Goal: Information Seeking & Learning: Understand process/instructions

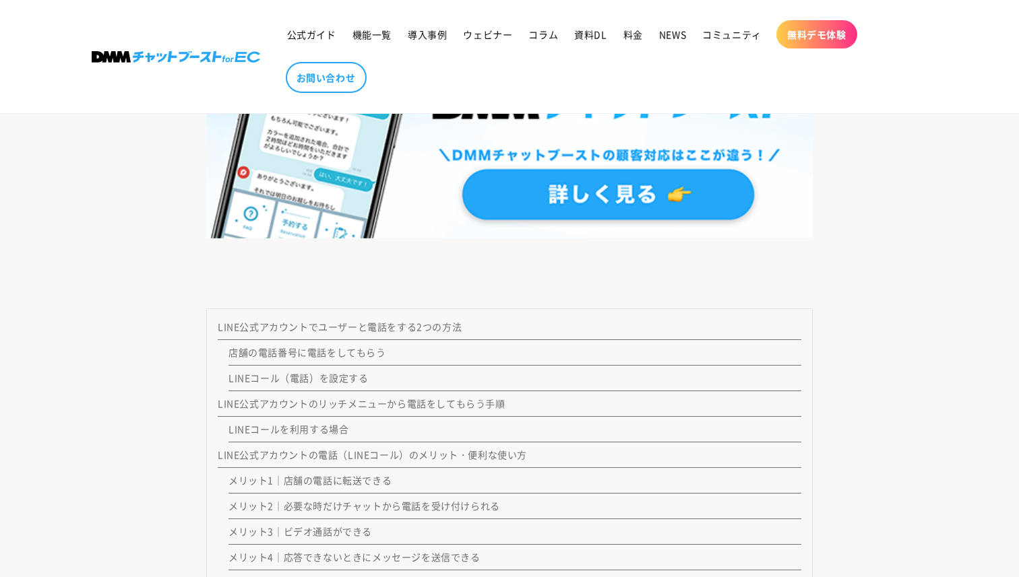
scroll to position [1139, 0]
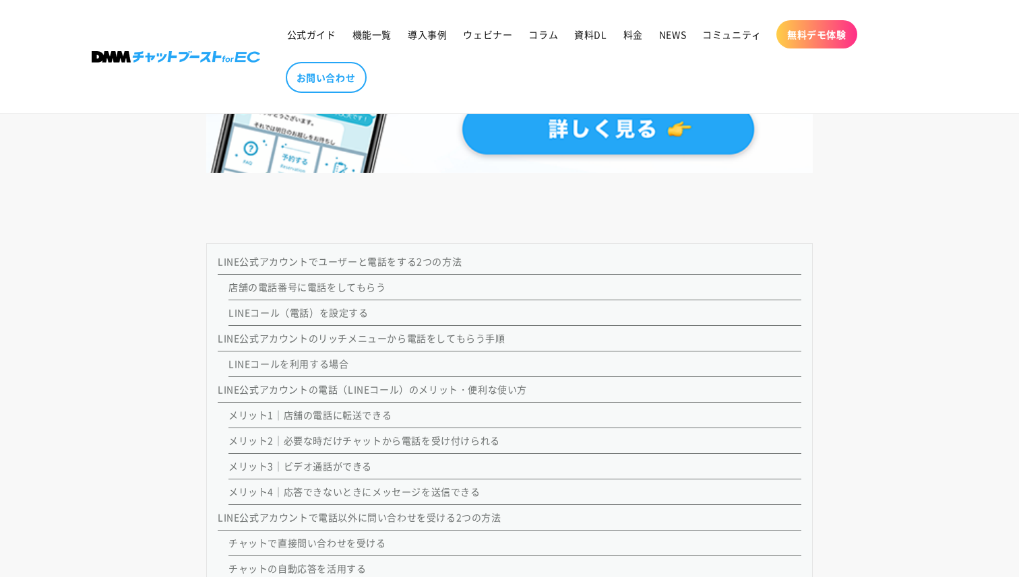
click at [327, 289] on link "店舗の電話番号に電話をしてもらう" at bounding box center [307, 286] width 158 height 13
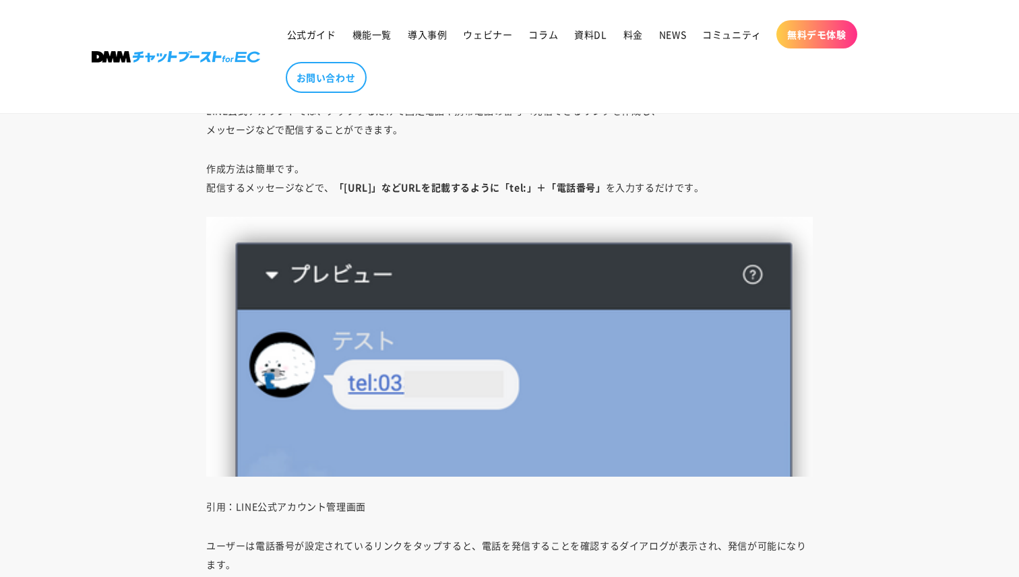
scroll to position [3384, 0]
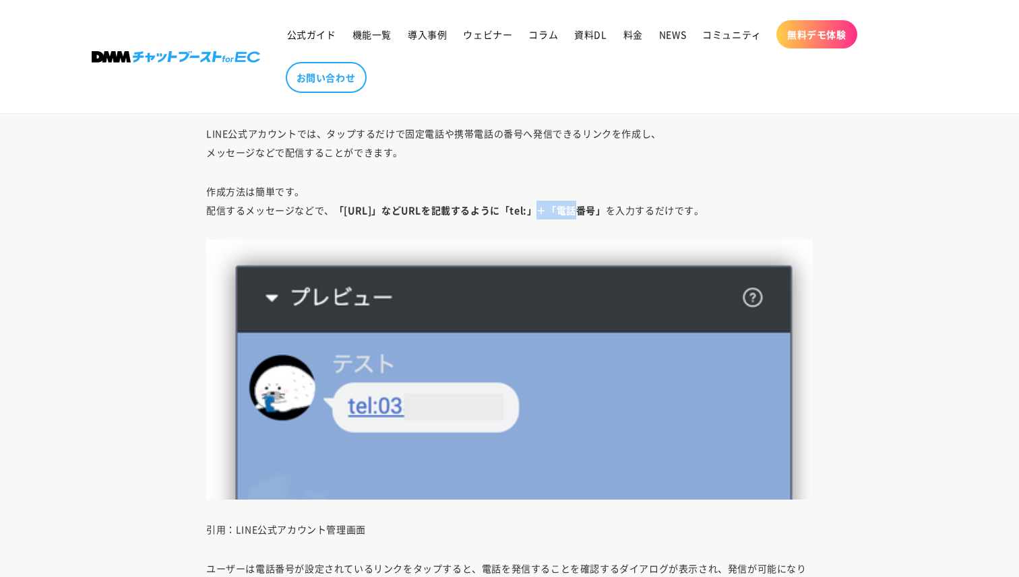
drag, startPoint x: 538, startPoint y: 209, endPoint x: 554, endPoint y: 210, distance: 15.6
click at [554, 210] on strong "「[URL]」などURLを記載するように「tel:」＋「電話番号」" at bounding box center [470, 209] width 272 height 13
copy strong "tel:"
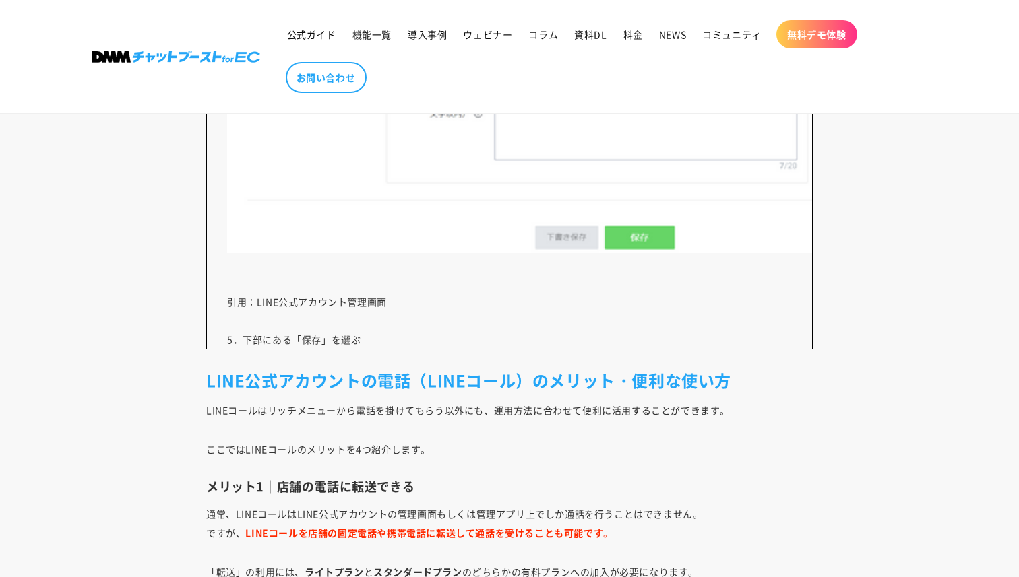
scroll to position [8696, 0]
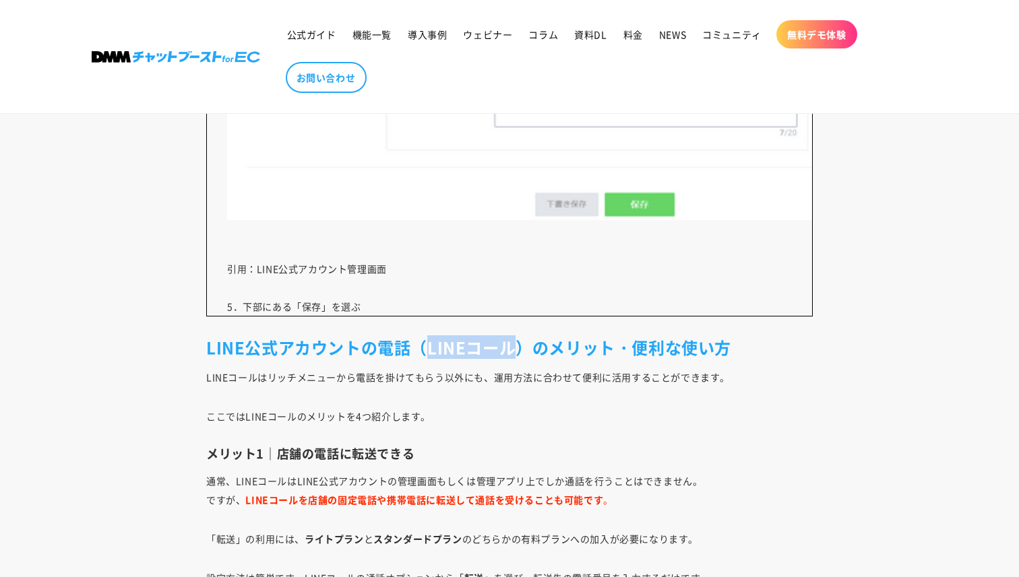
drag, startPoint x: 509, startPoint y: 346, endPoint x: 426, endPoint y: 345, distance: 82.2
click at [426, 345] on h2 "LINE公式アカウントの電話（LINEコール）のメリット・便利な使い方" at bounding box center [509, 347] width 606 height 21
copy h2 "LINEコール"
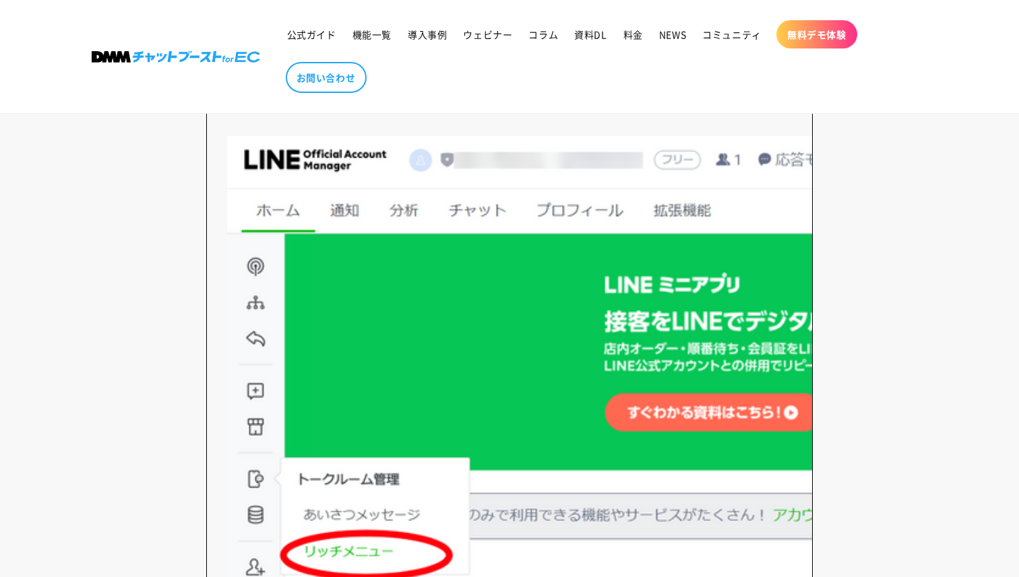
scroll to position [4887, 0]
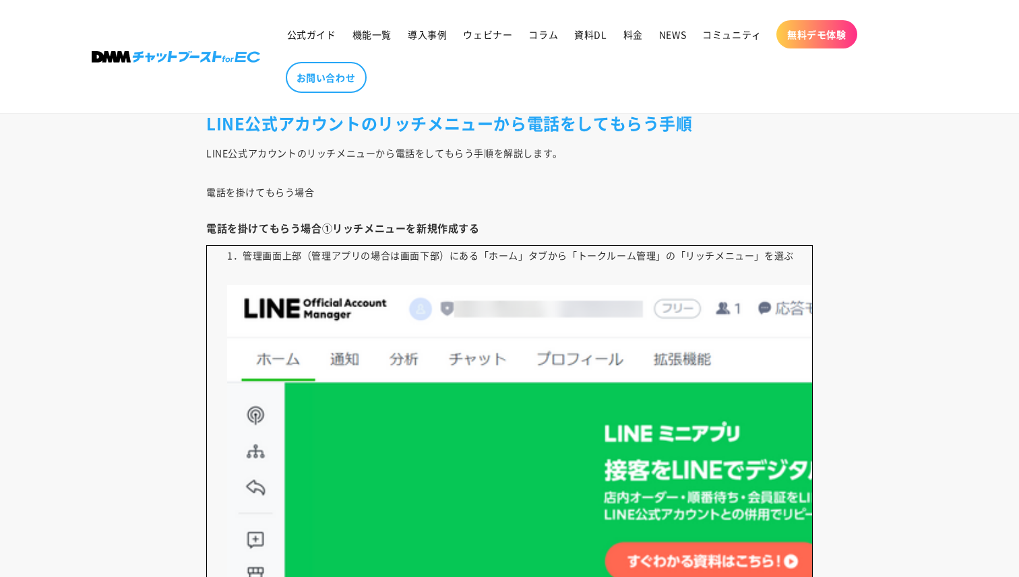
click at [632, 195] on p "電話を掛けてもらう場合" at bounding box center [509, 192] width 606 height 19
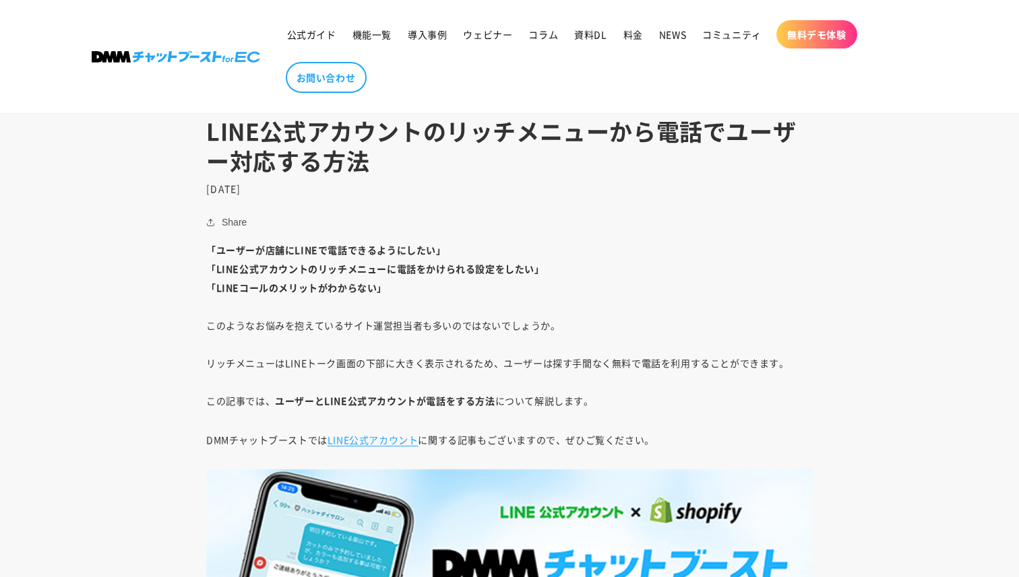
scroll to position [1164, 0]
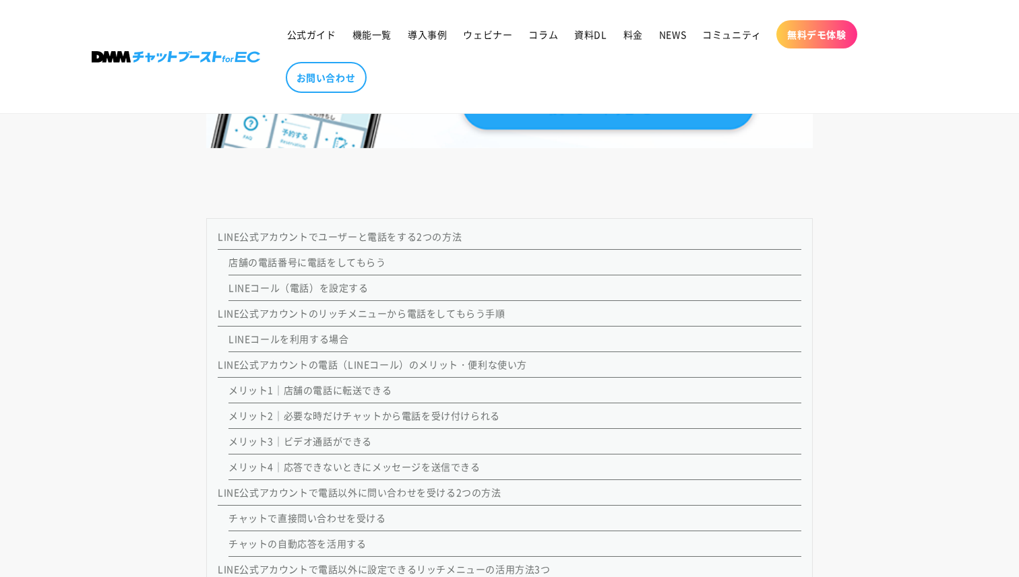
click at [311, 362] on link "LINE公式アカウントの電話（LINEコール）のメリット・便利な使い方" at bounding box center [372, 364] width 309 height 13
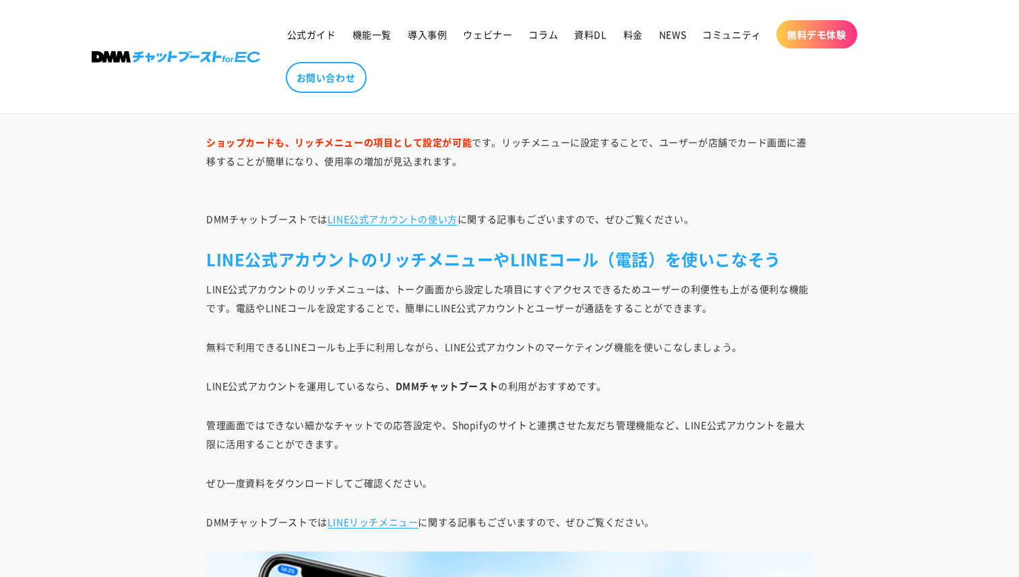
scroll to position [10887, 0]
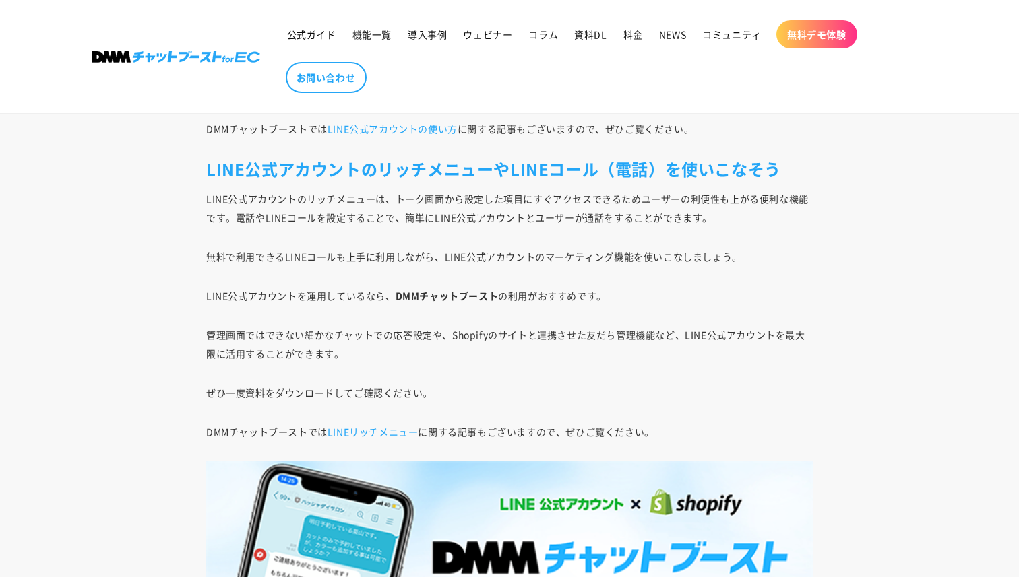
scroll to position [2019, 0]
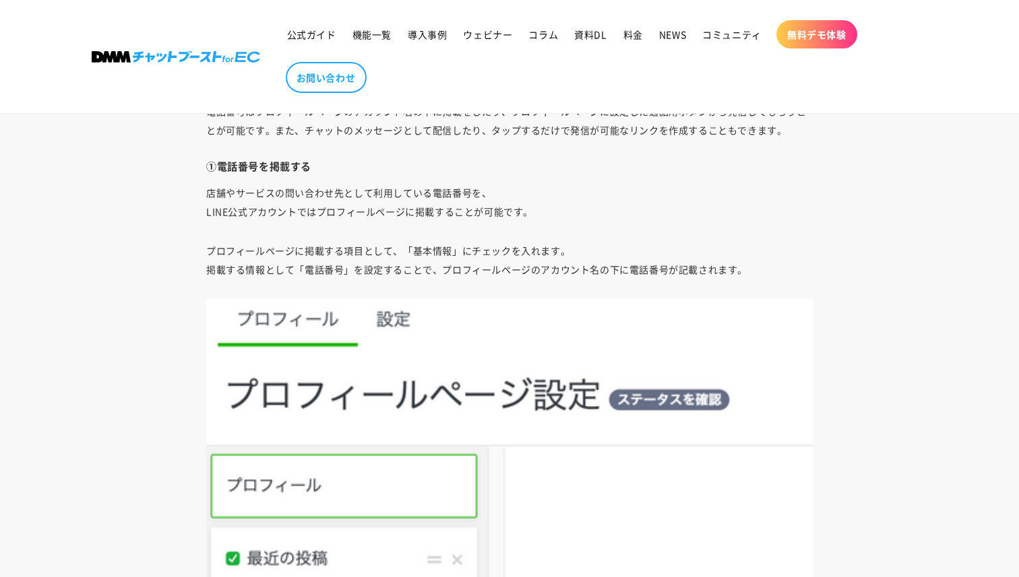
scroll to position [1139, 0]
